Goal: Task Accomplishment & Management: Manage account settings

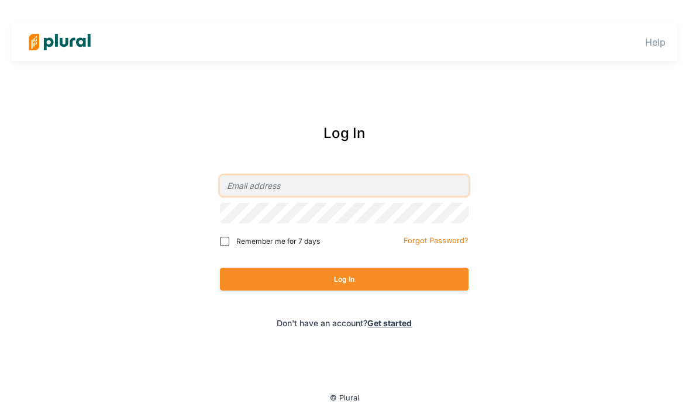
click at [256, 181] on input "email" at bounding box center [344, 186] width 249 height 20
type input "[PERSON_NAME][EMAIL_ADDRESS][DOMAIN_NAME]"
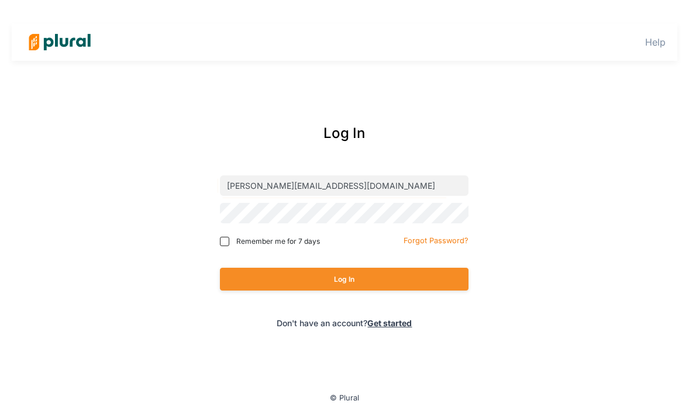
click at [315, 292] on div "Log In" at bounding box center [344, 279] width 249 height 46
click at [223, 241] on input "Remember me for 7 days" at bounding box center [224, 241] width 9 height 9
checkbox input "true"
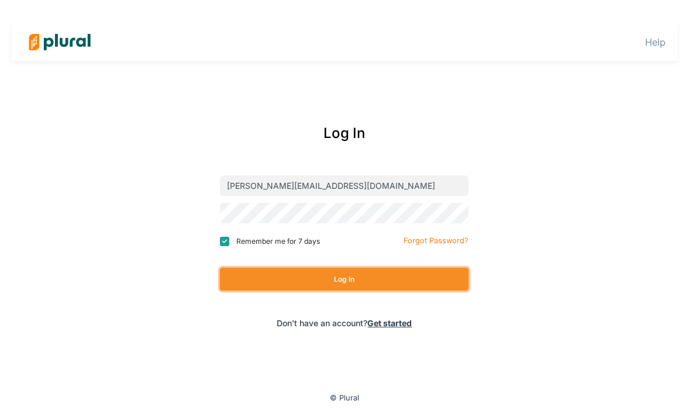
click at [328, 284] on button "Log In" at bounding box center [344, 279] width 249 height 23
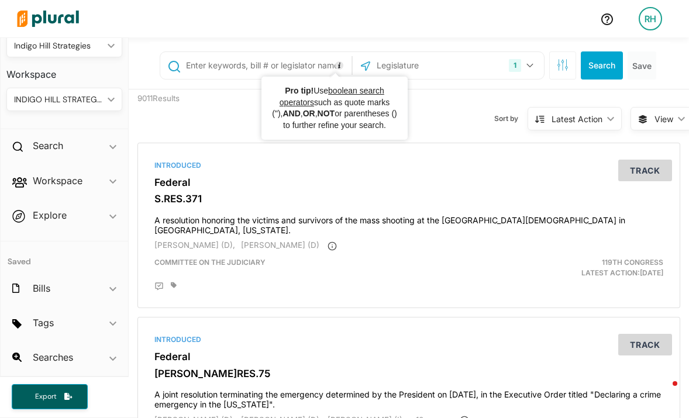
click at [267, 70] on input "text" at bounding box center [267, 65] width 164 height 22
